Goal: Transaction & Acquisition: Subscribe to service/newsletter

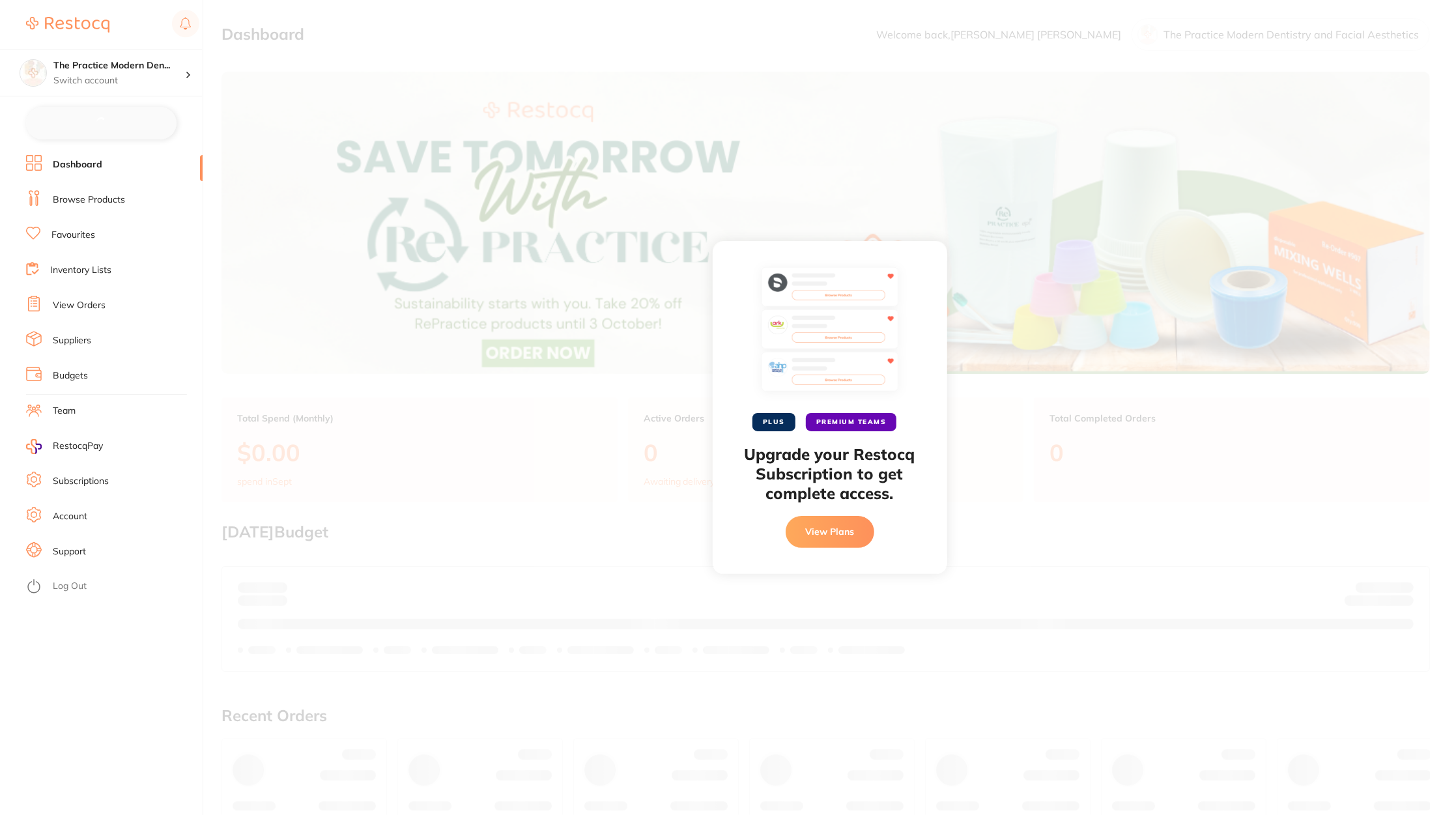
checkbox input "false"
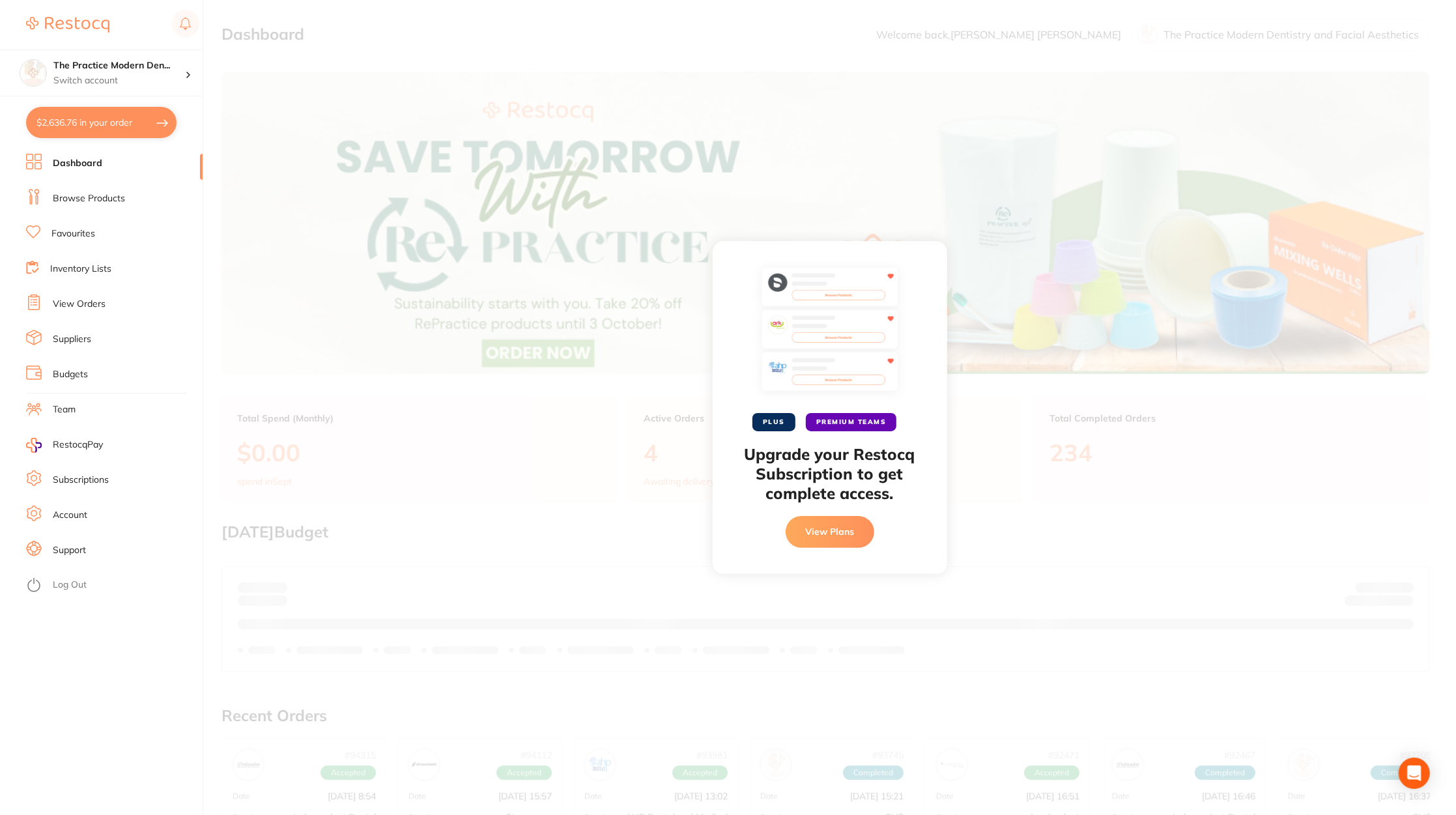
click at [836, 530] on button "View Plans" at bounding box center [830, 531] width 89 height 31
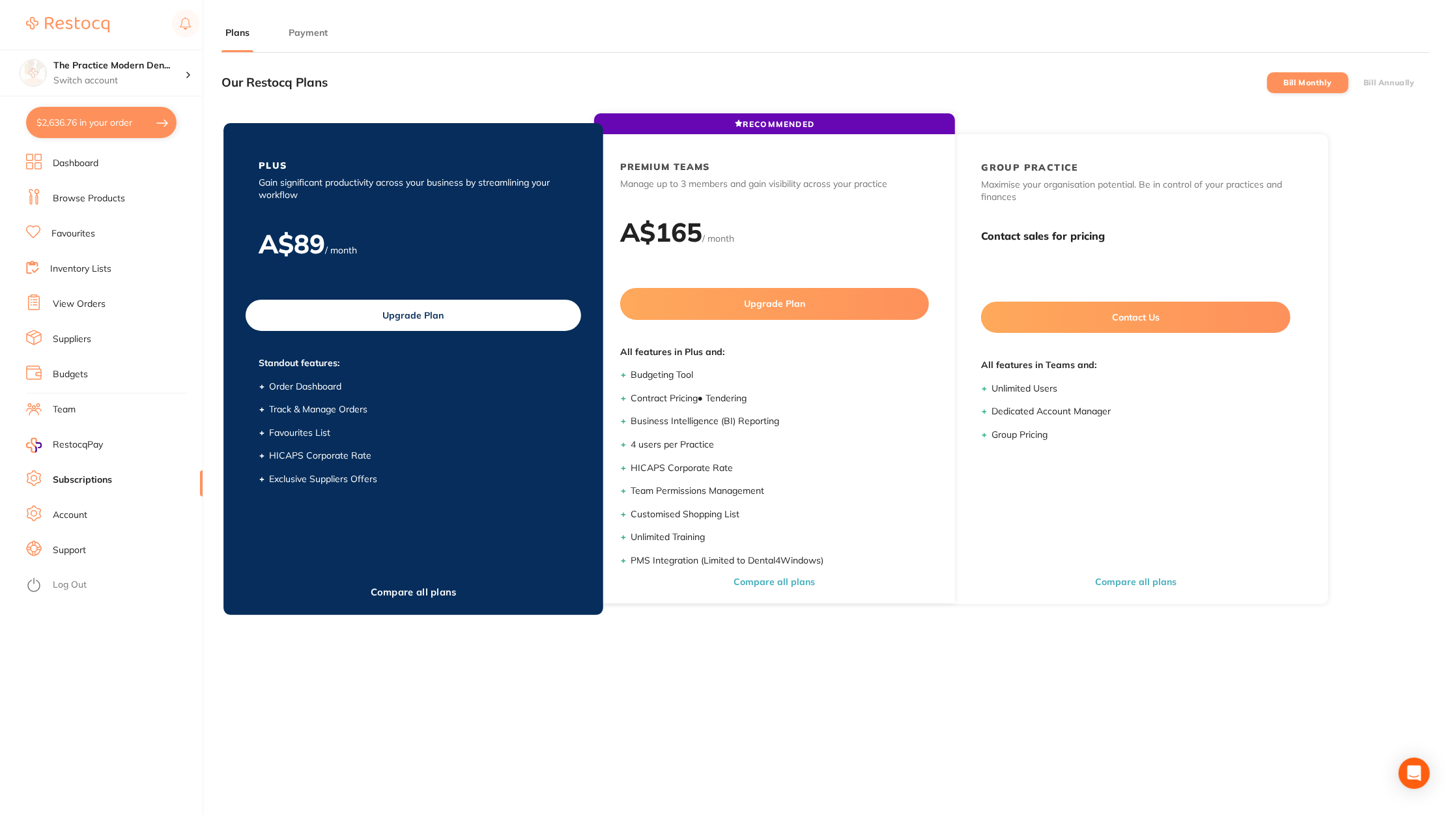
click at [408, 313] on button "Upgrade Plan" at bounding box center [413, 315] width 336 height 31
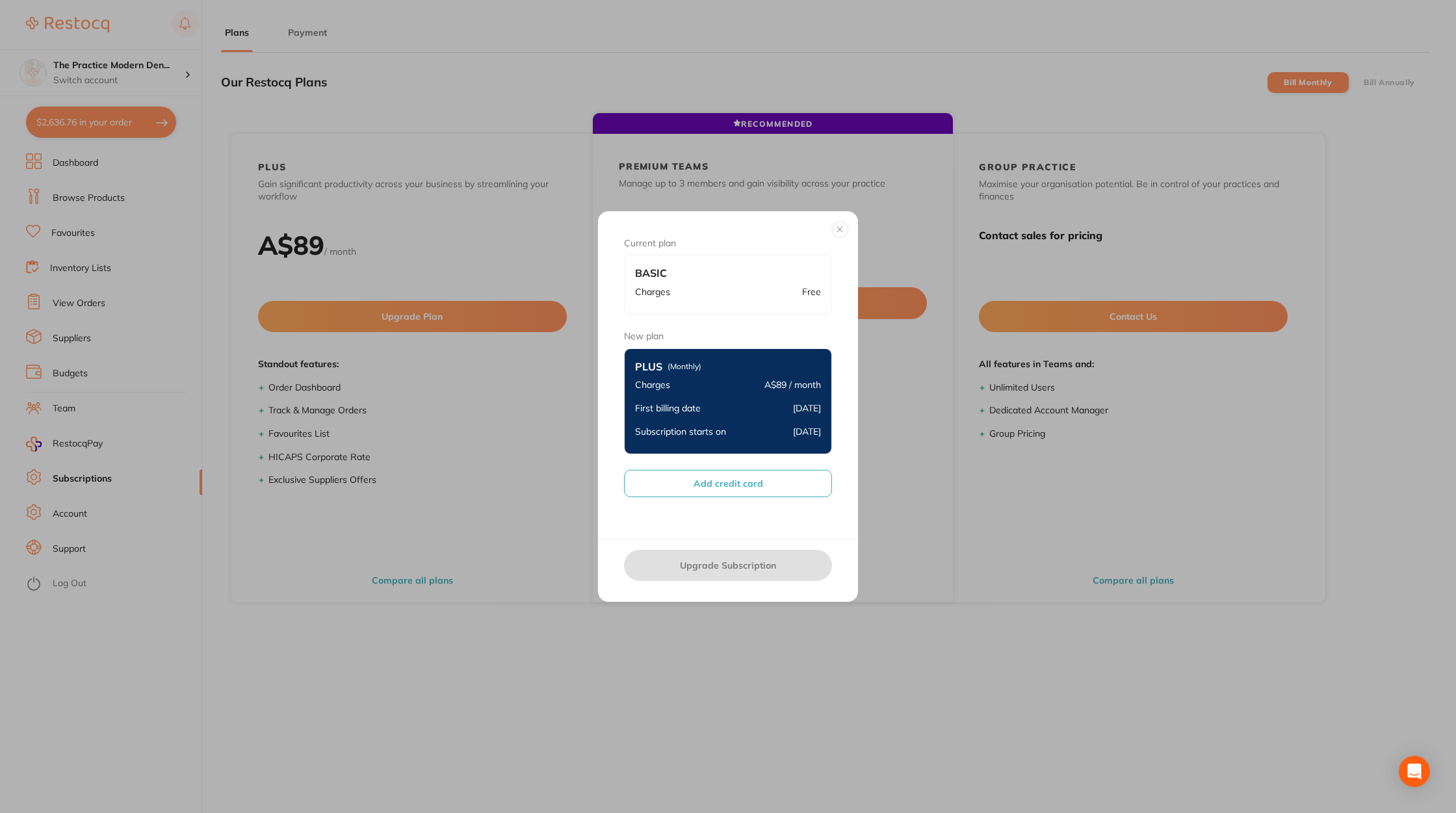
click at [582, 671] on div "Current plan Basic Charges Free New plan Plus (Monthly) Charges A$89 / month Fi…" at bounding box center [728, 406] width 1456 height 813
click at [841, 226] on button at bounding box center [840, 229] width 16 height 16
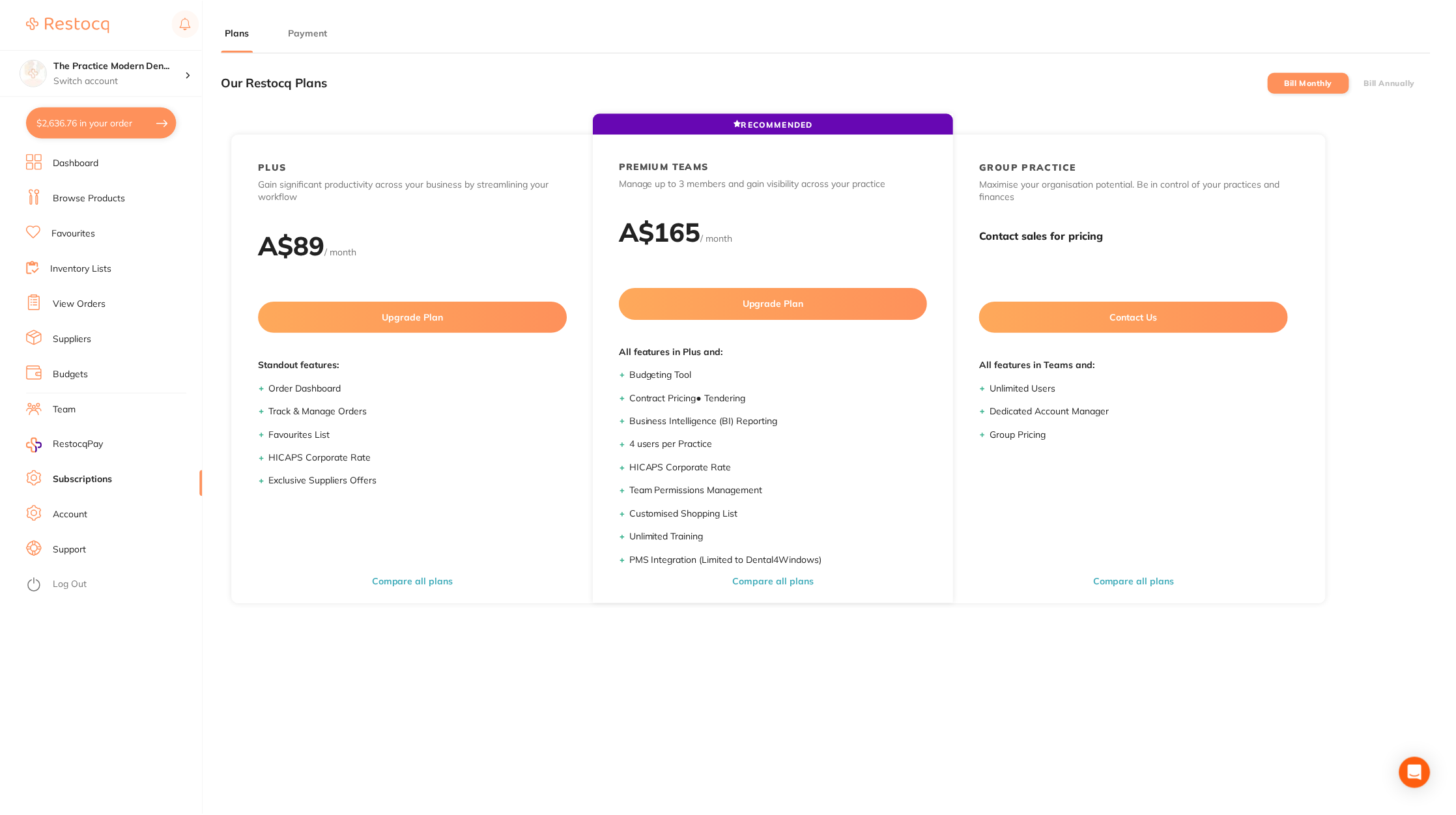
scroll to position [58, 0]
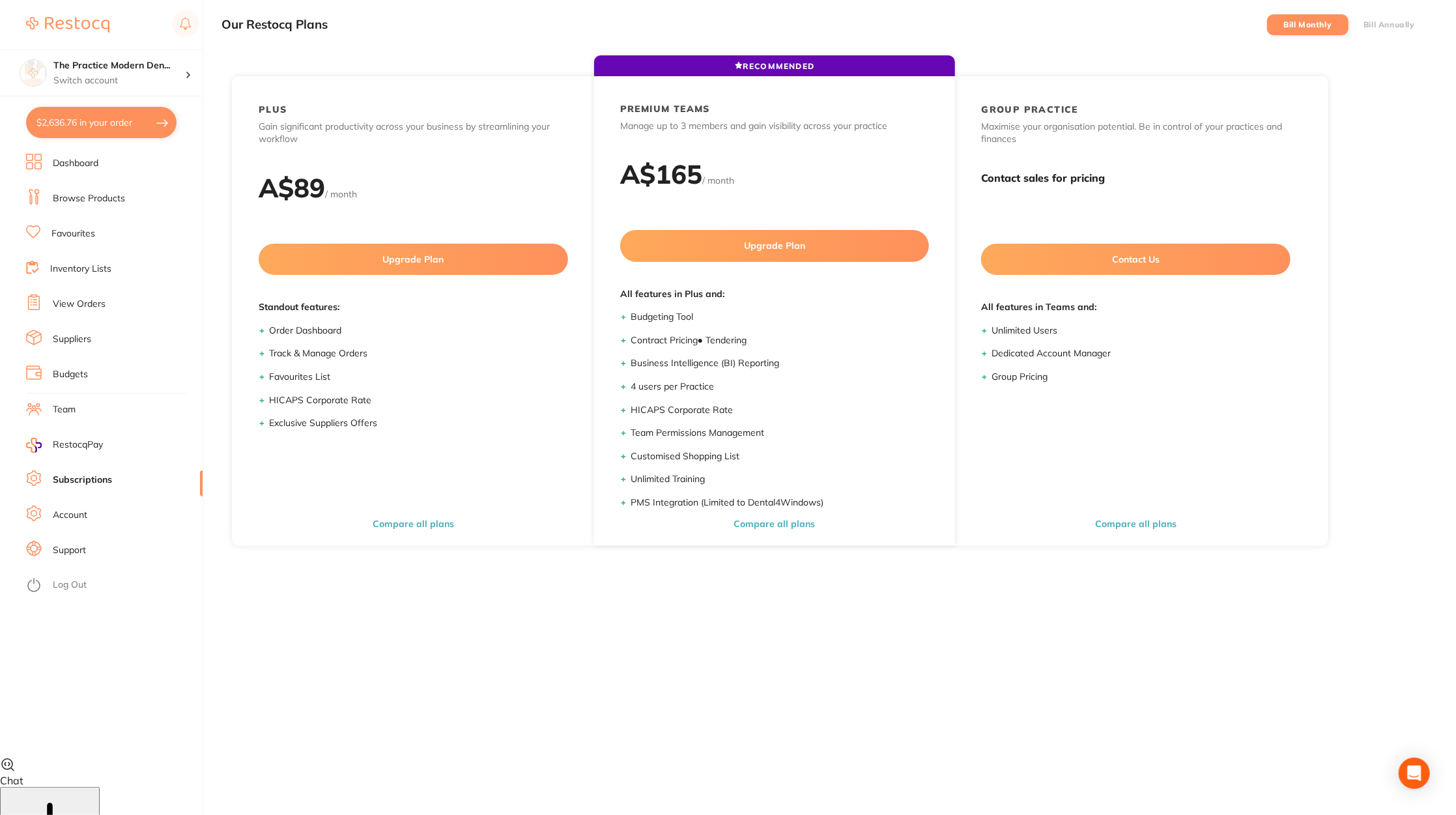
click at [1400, 22] on label "Bill Annually" at bounding box center [1389, 25] width 51 height 9
click at [1363, 25] on input "Bill Annually" at bounding box center [1363, 25] width 0 height 0
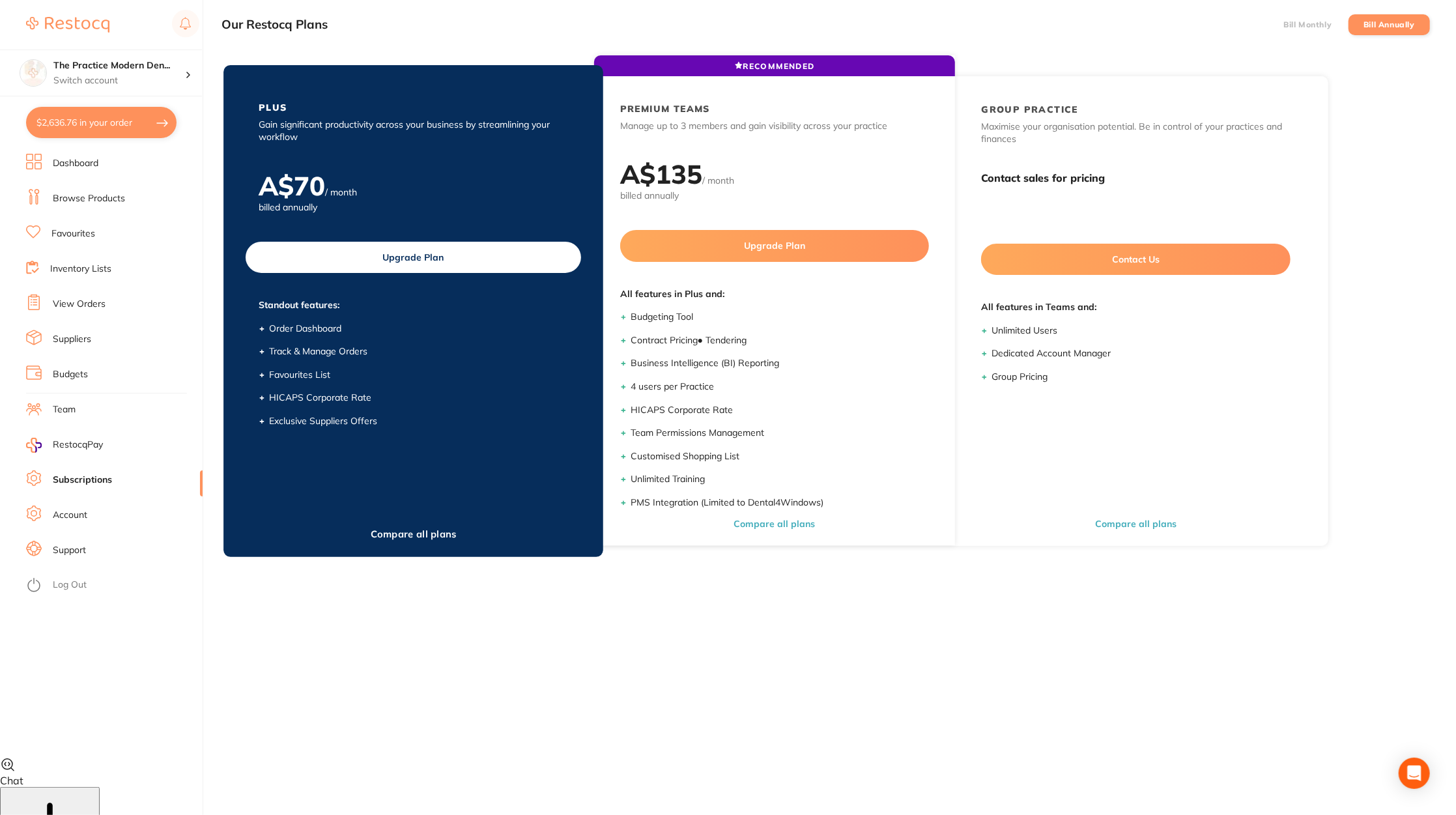
click at [393, 266] on button "Upgrade Plan" at bounding box center [413, 257] width 336 height 31
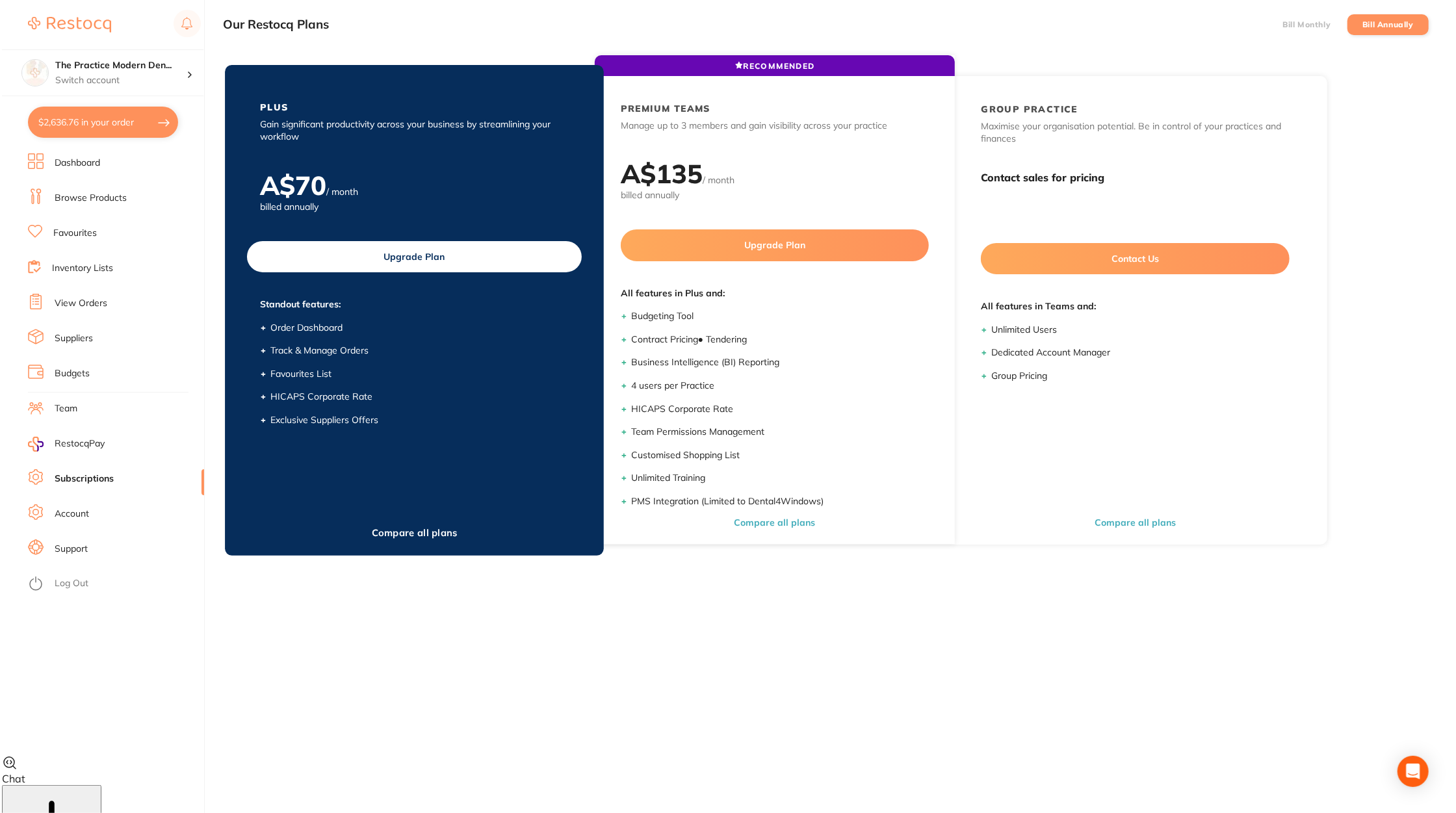
scroll to position [0, 0]
